Goal: Task Accomplishment & Management: Complete application form

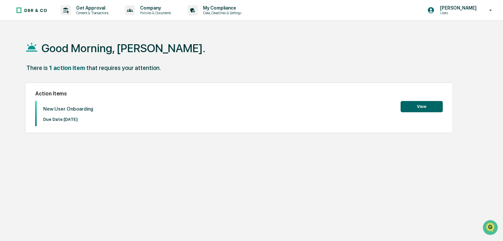
click at [407, 107] on button "View" at bounding box center [422, 106] width 42 height 11
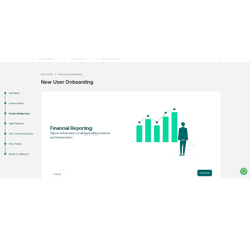
scroll to position [25, 0]
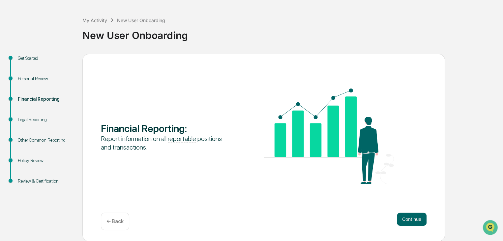
click at [35, 116] on div "Legal Reporting" at bounding box center [45, 119] width 54 height 7
click at [35, 120] on div "Legal Reporting" at bounding box center [45, 119] width 54 height 7
click at [406, 216] on button "Continue" at bounding box center [412, 218] width 30 height 13
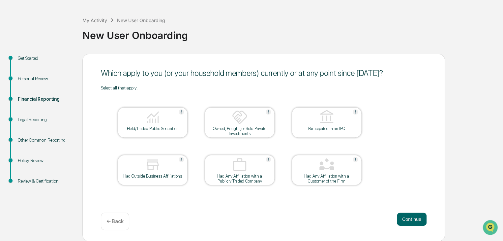
click at [158, 123] on img at bounding box center [153, 117] width 16 height 16
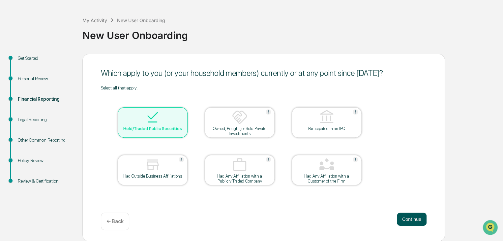
click at [407, 218] on button "Continue" at bounding box center [412, 218] width 30 height 13
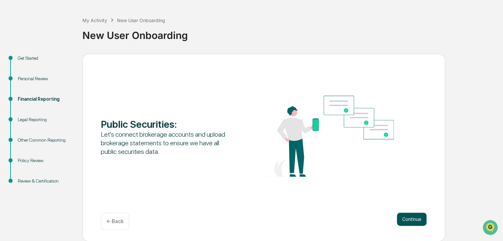
click at [411, 218] on button "Continue" at bounding box center [412, 218] width 30 height 13
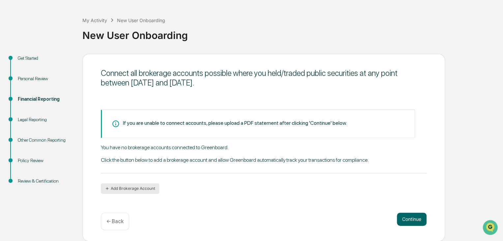
click at [142, 190] on button "Add Brokerage Account" at bounding box center [130, 188] width 58 height 11
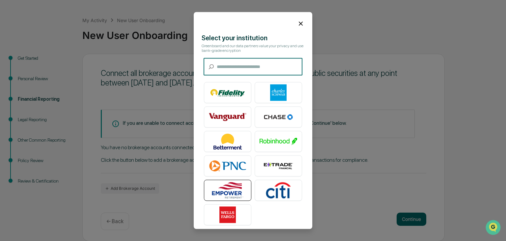
click at [232, 191] on img at bounding box center [228, 190] width 38 height 16
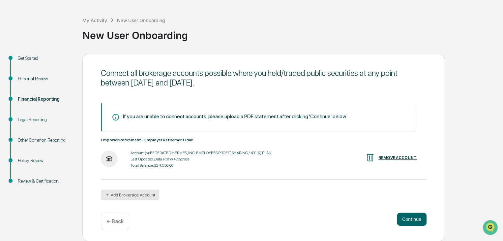
click at [126, 194] on button "Add Brokerage Account" at bounding box center [130, 194] width 58 height 11
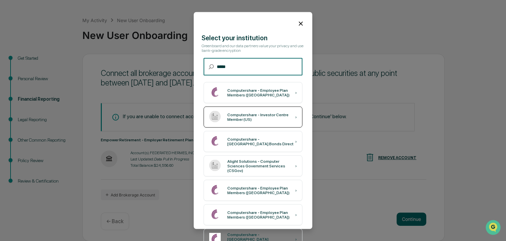
type input "*****"
click at [256, 117] on div "Computershare - Investor Centre Member (US)" at bounding box center [262, 116] width 68 height 9
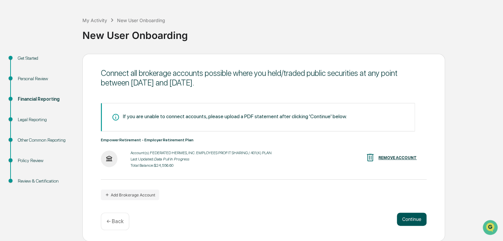
click at [407, 218] on button "Continue" at bounding box center [412, 218] width 30 height 13
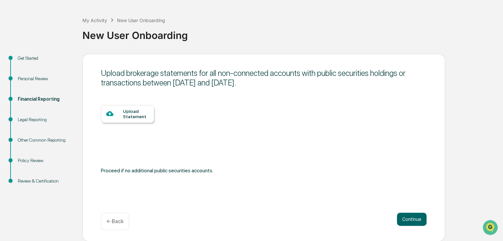
click at [128, 115] on div "Upload Statement" at bounding box center [136, 113] width 26 height 11
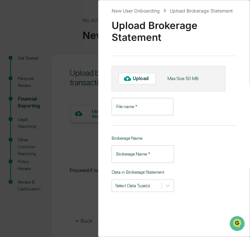
click at [140, 79] on div "Upload" at bounding box center [142, 78] width 19 height 5
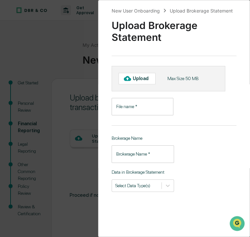
scroll to position [28, 0]
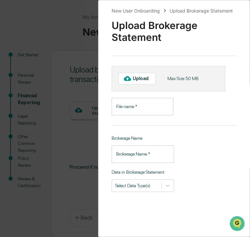
type input "**********"
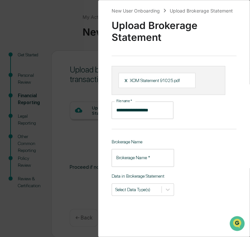
click at [136, 157] on input "Brokerage Name   *" at bounding box center [142, 157] width 62 height 17
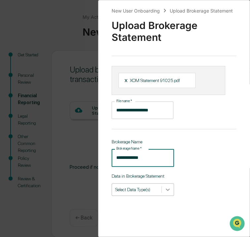
type input "**********"
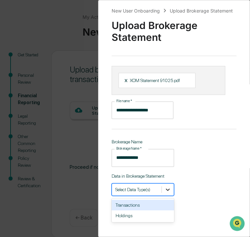
click at [166, 189] on icon at bounding box center [167, 189] width 7 height 7
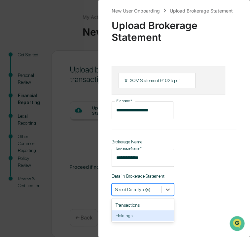
click at [130, 217] on div "Holdings" at bounding box center [142, 215] width 62 height 11
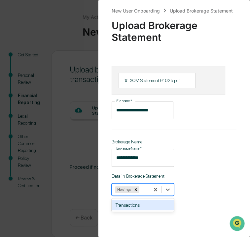
click at [130, 205] on div "Transactions" at bounding box center [142, 205] width 62 height 11
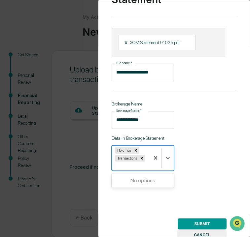
scroll to position [65, 0]
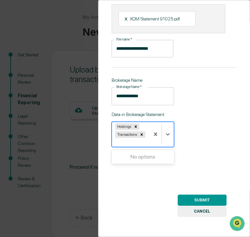
click at [192, 196] on button "SUBMIT" at bounding box center [201, 200] width 49 height 11
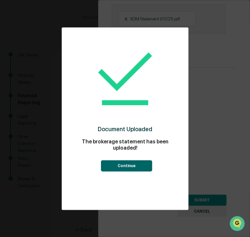
click at [125, 167] on button "Continue" at bounding box center [126, 165] width 51 height 11
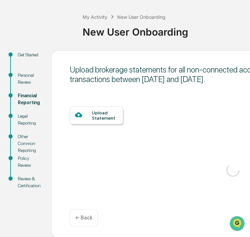
scroll to position [49, 0]
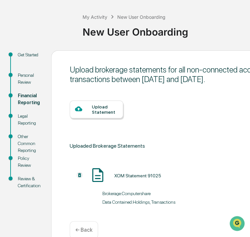
click at [103, 112] on div "Upload Statement" at bounding box center [105, 109] width 26 height 11
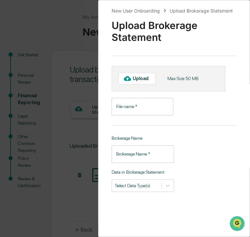
click at [137, 78] on div "Upload" at bounding box center [142, 78] width 19 height 5
type input "**********"
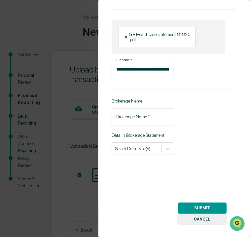
scroll to position [58, 0]
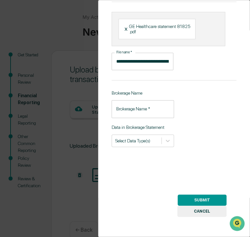
click at [133, 106] on input "Brokerage Name   *" at bounding box center [142, 108] width 62 height 17
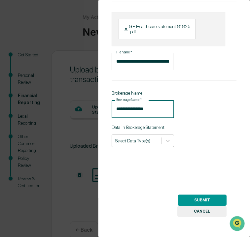
type input "**********"
click at [131, 137] on div at bounding box center [136, 140] width 43 height 6
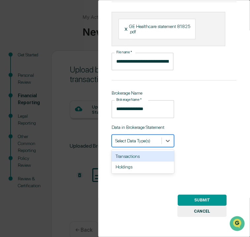
click at [133, 154] on div "Transactions" at bounding box center [142, 156] width 62 height 11
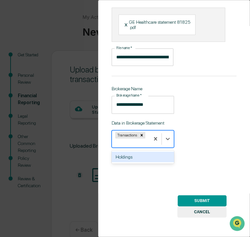
click at [129, 158] on div "Holdings" at bounding box center [142, 157] width 62 height 11
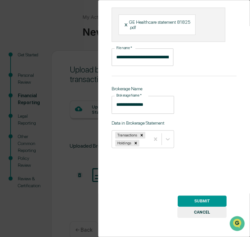
click at [194, 198] on button "SUBMIT" at bounding box center [201, 201] width 49 height 11
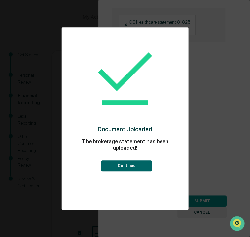
click at [119, 164] on button "Continue" at bounding box center [126, 165] width 51 height 11
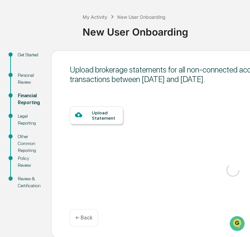
scroll to position [49, 0]
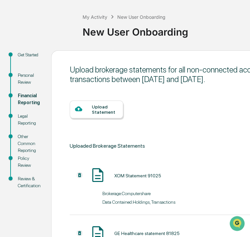
click at [92, 111] on div "Upload Statement" at bounding box center [105, 109] width 26 height 11
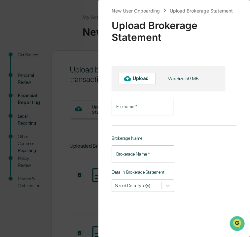
click at [74, 129] on div "New User Onboarding Upload Brokerage Statement Upload Brokerage Statement Uploa…" at bounding box center [125, 118] width 250 height 237
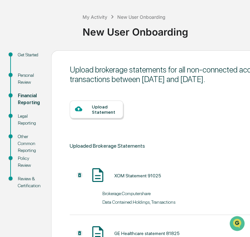
scroll to position [61, 0]
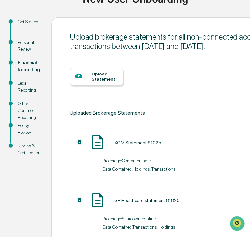
click at [92, 81] on div "Upload Statement" at bounding box center [105, 76] width 26 height 11
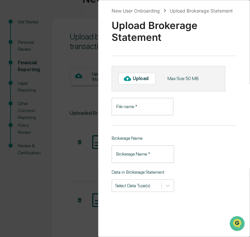
click at [134, 79] on div "Upload" at bounding box center [142, 78] width 19 height 5
type input "**********"
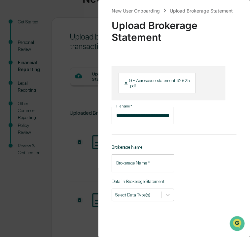
click at [128, 157] on div "Brokerage Name   * Brokerage Name   *" at bounding box center [142, 162] width 62 height 17
type input "*"
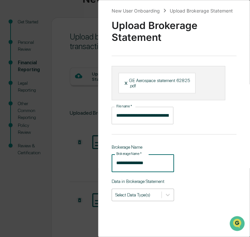
type input "**********"
click at [145, 198] on div at bounding box center [136, 195] width 43 height 6
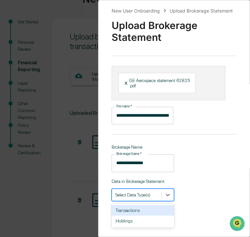
click at [131, 214] on div "Transactions" at bounding box center [142, 210] width 62 height 11
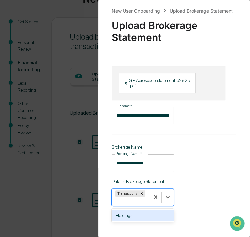
click at [133, 217] on div "Holdings" at bounding box center [142, 215] width 62 height 11
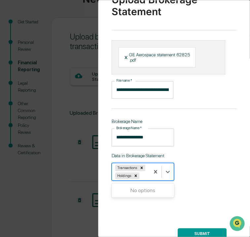
scroll to position [63, 0]
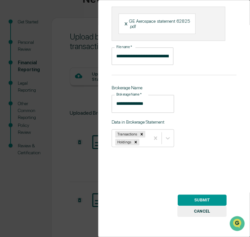
click at [189, 195] on button "SUBMIT" at bounding box center [201, 200] width 49 height 11
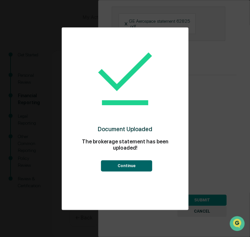
scroll to position [61, 0]
click at [117, 167] on button "Continue" at bounding box center [126, 165] width 51 height 11
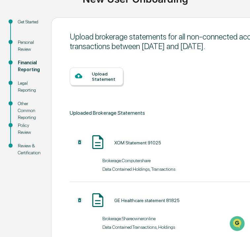
click at [94, 79] on div "Upload Statement" at bounding box center [105, 76] width 26 height 11
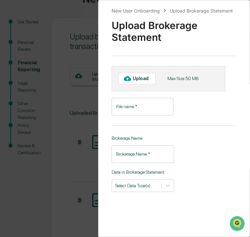
click at [134, 81] on div "Upload" at bounding box center [136, 78] width 37 height 11
type input "**********"
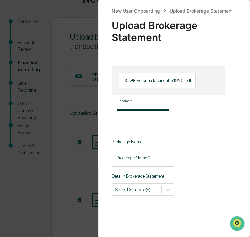
click at [132, 167] on input "Brokerage Name   *" at bounding box center [142, 157] width 62 height 17
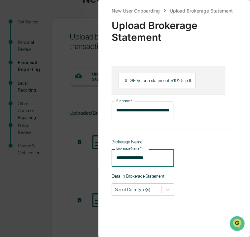
type input "**********"
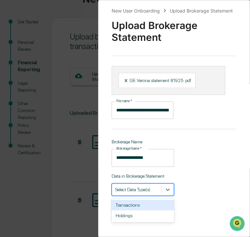
click at [139, 193] on div at bounding box center [136, 189] width 43 height 6
click at [132, 209] on div "Transactions" at bounding box center [142, 205] width 62 height 11
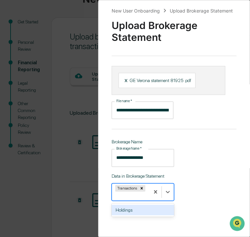
click at [131, 215] on div "Holdings" at bounding box center [142, 210] width 62 height 11
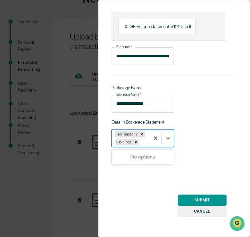
scroll to position [63, 0]
click at [190, 195] on button "SUBMIT" at bounding box center [201, 200] width 49 height 11
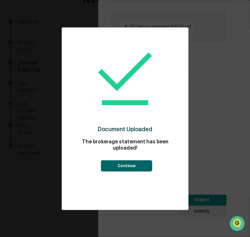
click at [135, 167] on button "Continue" at bounding box center [126, 165] width 51 height 11
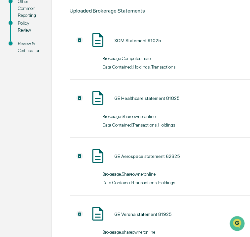
scroll to position [85, 0]
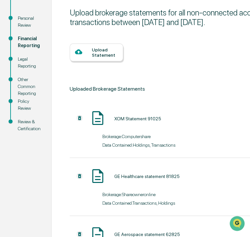
click at [90, 55] on div at bounding box center [83, 52] width 17 height 8
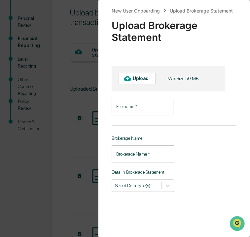
click at [127, 79] on icon at bounding box center [127, 78] width 7 height 7
type input "**********"
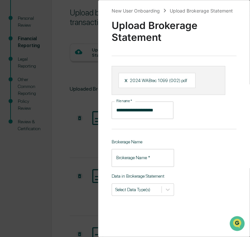
click at [136, 155] on div "Brokerage Name   * Brokerage Name   *" at bounding box center [142, 157] width 62 height 17
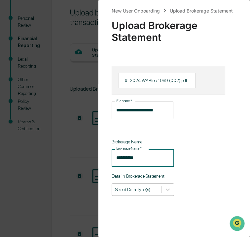
type input "**********"
click at [146, 190] on div at bounding box center [136, 189] width 43 height 6
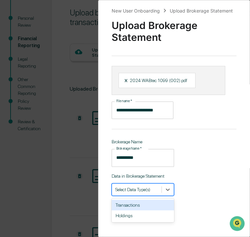
click at [131, 210] on div "Transactions" at bounding box center [142, 205] width 62 height 11
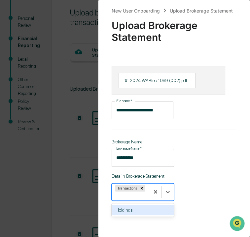
click at [131, 210] on div "Holdings" at bounding box center [142, 210] width 62 height 11
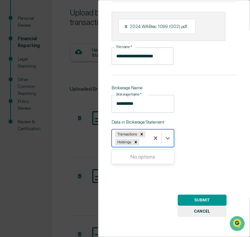
scroll to position [57, 0]
click at [199, 196] on button "SUBMIT" at bounding box center [201, 200] width 49 height 11
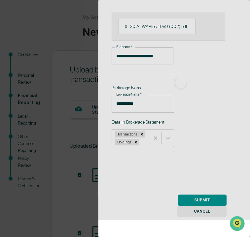
scroll to position [85, 0]
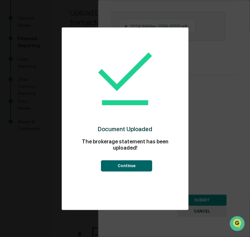
click at [125, 164] on button "Continue" at bounding box center [126, 165] width 51 height 11
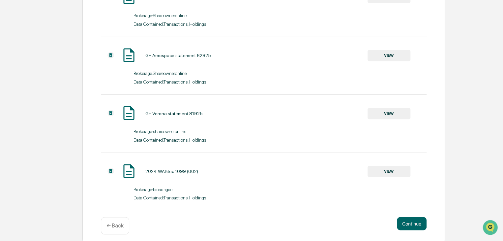
scroll to position [272, 0]
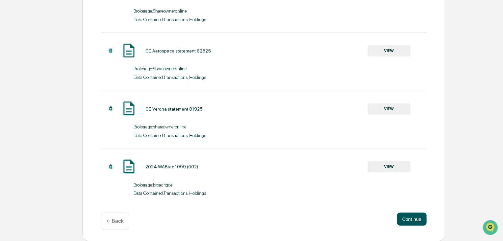
click at [407, 217] on button "Continue" at bounding box center [412, 218] width 30 height 13
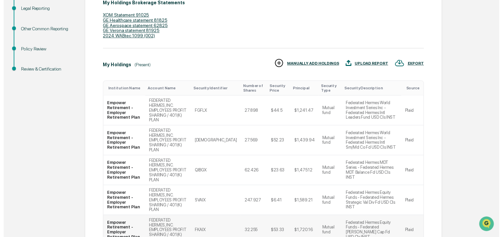
scroll to position [204, 0]
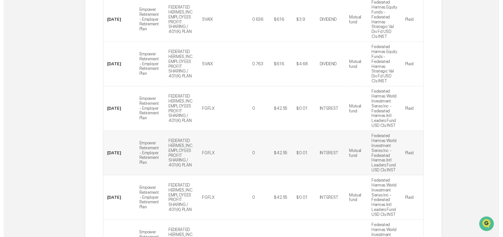
scroll to position [347, 0]
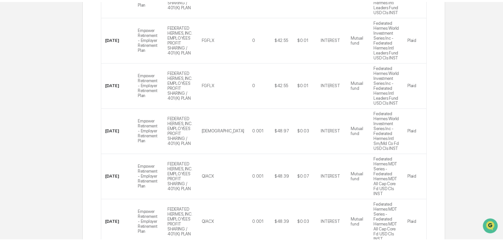
scroll to position [25, 0]
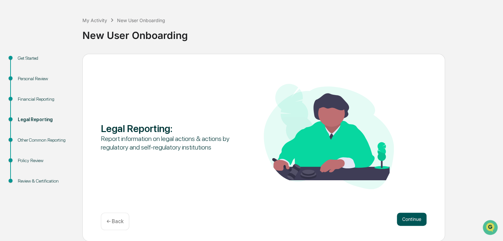
click at [409, 221] on button "Continue" at bounding box center [412, 218] width 30 height 13
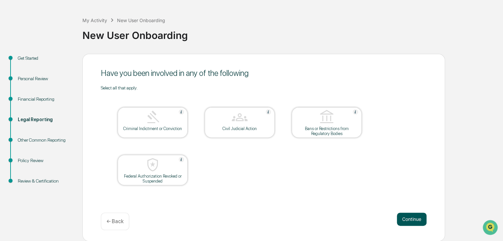
click at [415, 219] on button "Continue" at bounding box center [412, 218] width 30 height 13
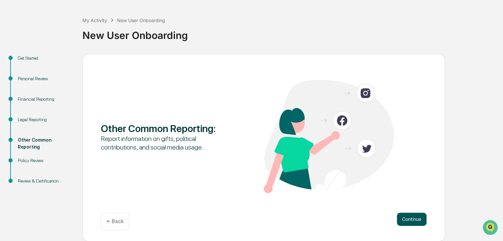
click at [413, 218] on button "Continue" at bounding box center [412, 218] width 30 height 13
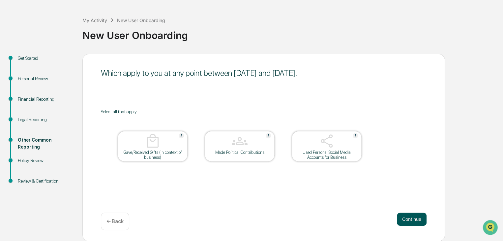
click at [409, 219] on button "Continue" at bounding box center [412, 218] width 30 height 13
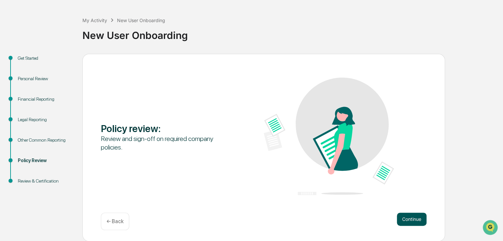
click at [408, 220] on button "Continue" at bounding box center [412, 218] width 30 height 13
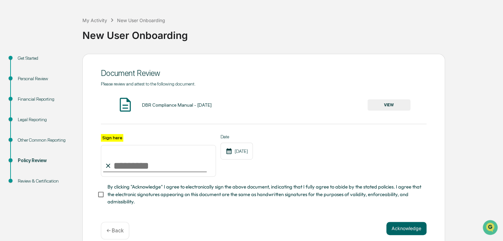
click at [156, 167] on input "Sign here" at bounding box center [158, 161] width 115 height 32
type input "**********"
click at [402, 229] on button "Acknowledge" at bounding box center [406, 228] width 40 height 13
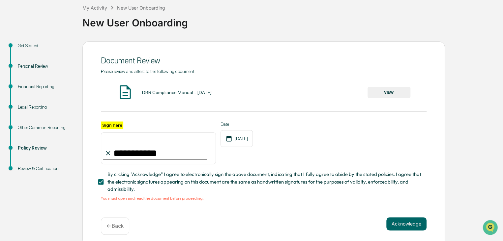
scroll to position [45, 0]
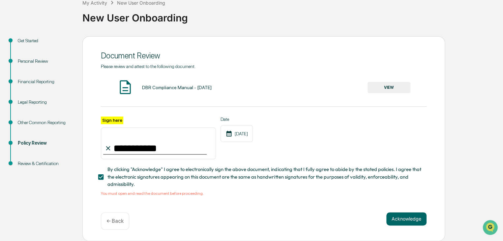
click at [395, 86] on button "VIEW" at bounding box center [389, 87] width 43 height 11
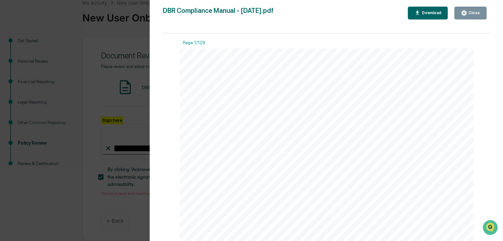
scroll to position [626, 0]
